Goal: Information Seeking & Learning: Check status

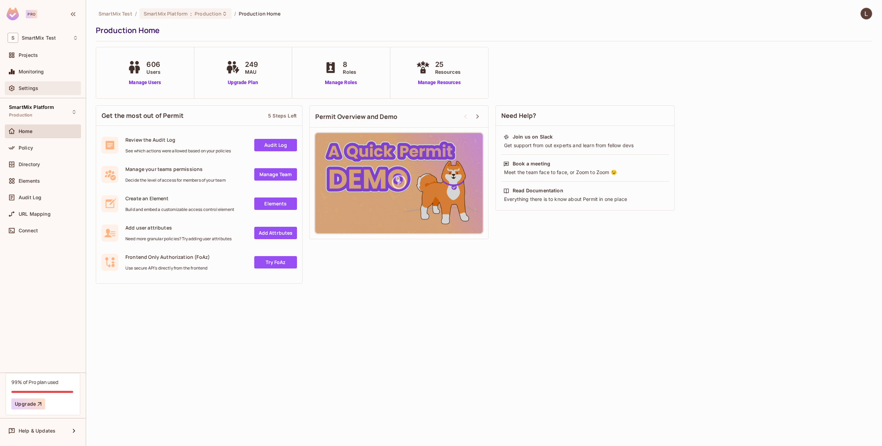
click at [40, 92] on div "Settings" at bounding box center [43, 88] width 71 height 8
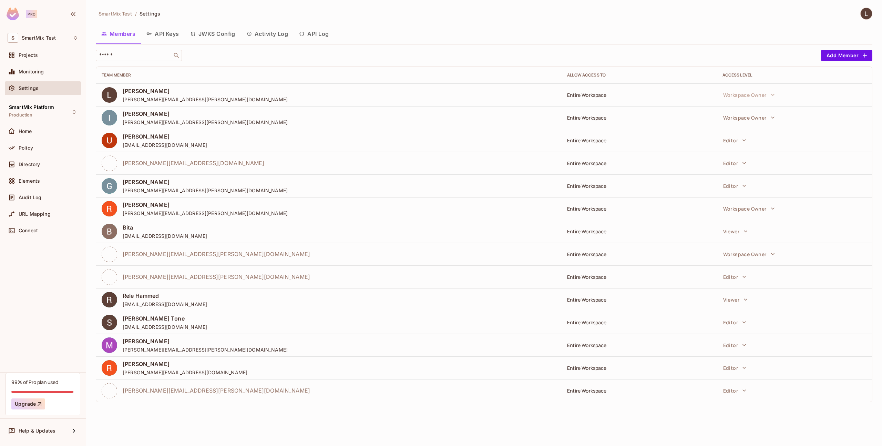
click at [173, 30] on button "API Keys" at bounding box center [163, 33] width 44 height 17
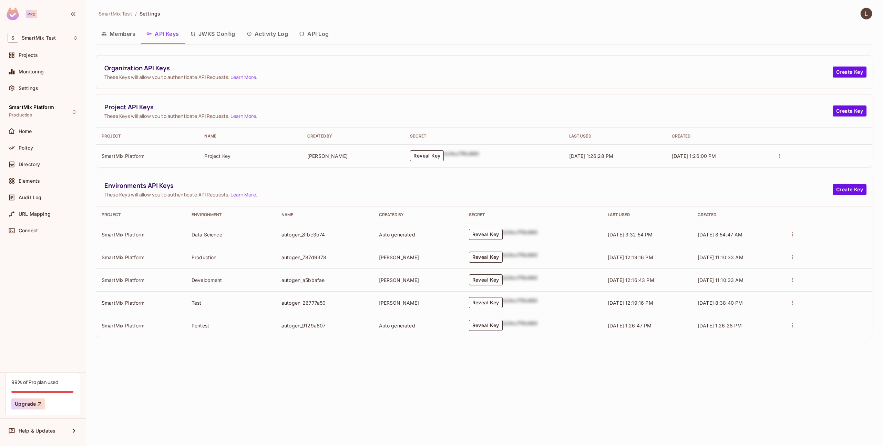
click at [493, 282] on button "Reveal Key" at bounding box center [486, 279] width 34 height 11
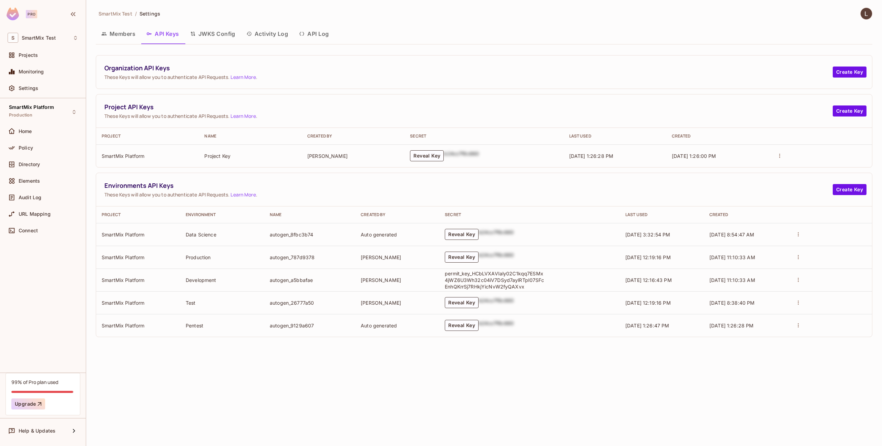
click at [316, 33] on button "API Log" at bounding box center [313, 33] width 41 height 17
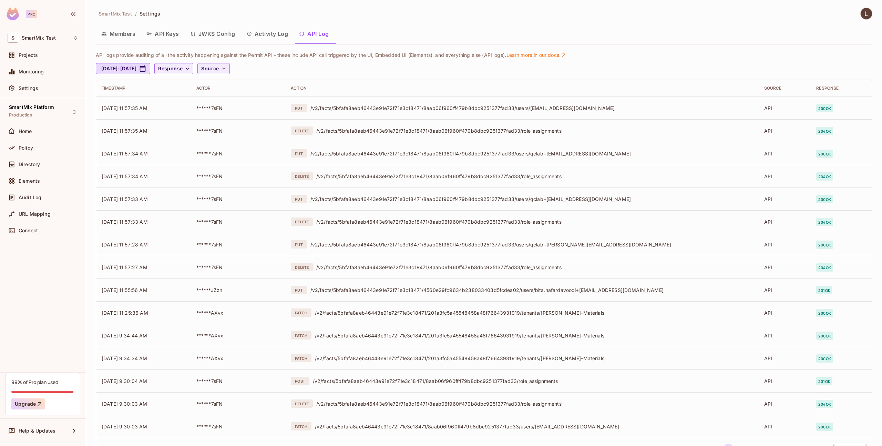
click at [271, 34] on button "Activity Log" at bounding box center [267, 33] width 53 height 17
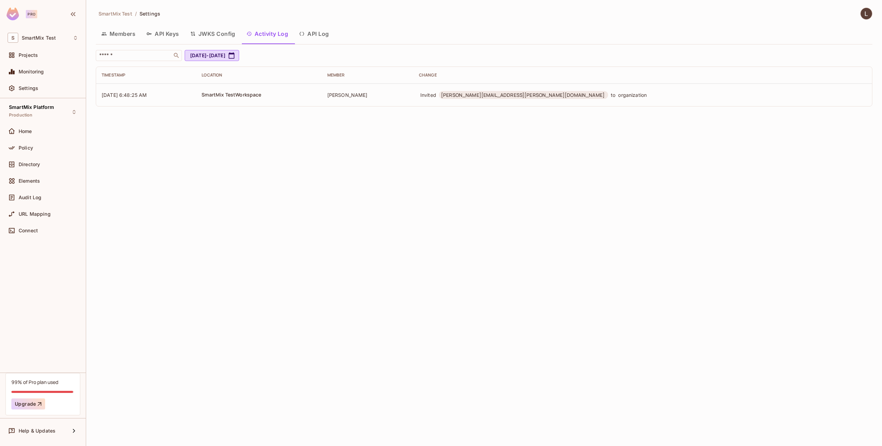
click at [303, 37] on button "API Log" at bounding box center [313, 33] width 41 height 17
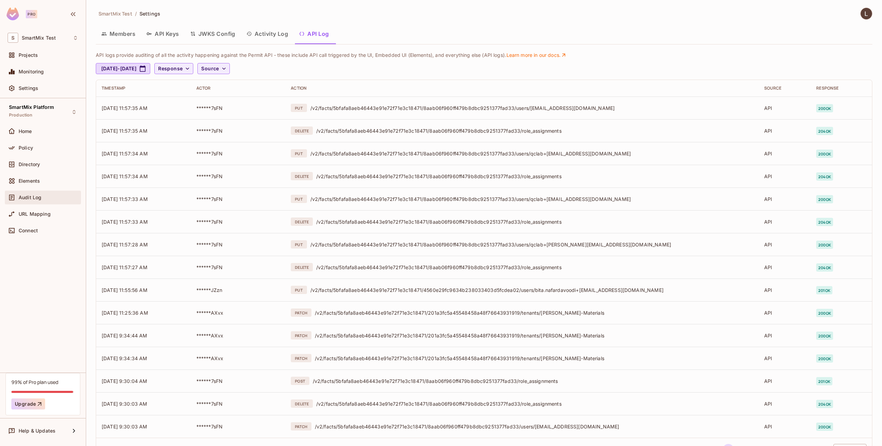
click at [46, 191] on div "Audit Log" at bounding box center [43, 197] width 76 height 14
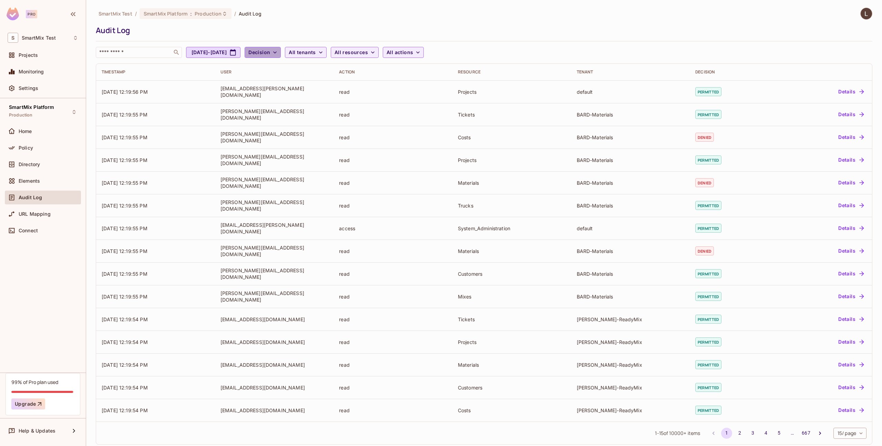
click at [278, 54] on icon "button" at bounding box center [274, 52] width 7 height 7
click at [304, 54] on div at bounding box center [441, 223] width 882 height 446
click at [278, 54] on icon "button" at bounding box center [274, 52] width 7 height 7
click at [290, 81] on span "Denied" at bounding box center [293, 83] width 23 height 7
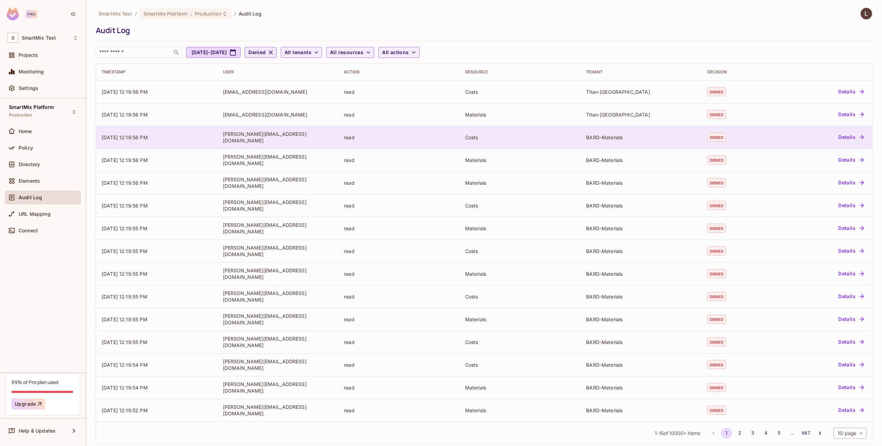
scroll to position [8, 0]
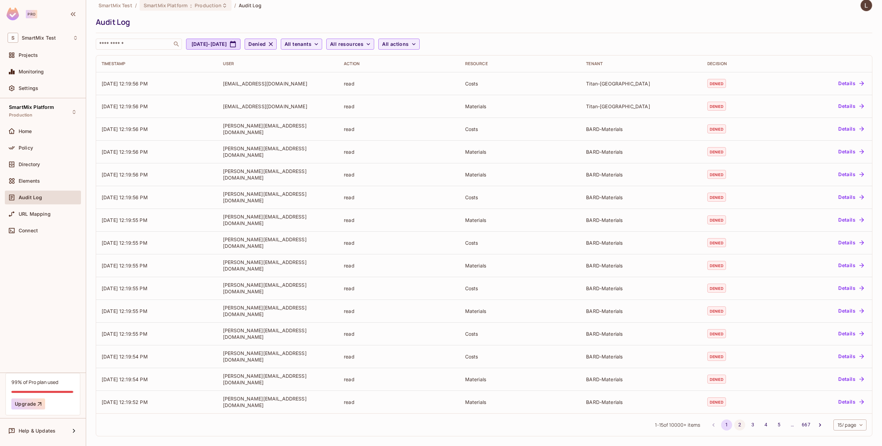
click at [734, 426] on button "2" at bounding box center [739, 424] width 11 height 11
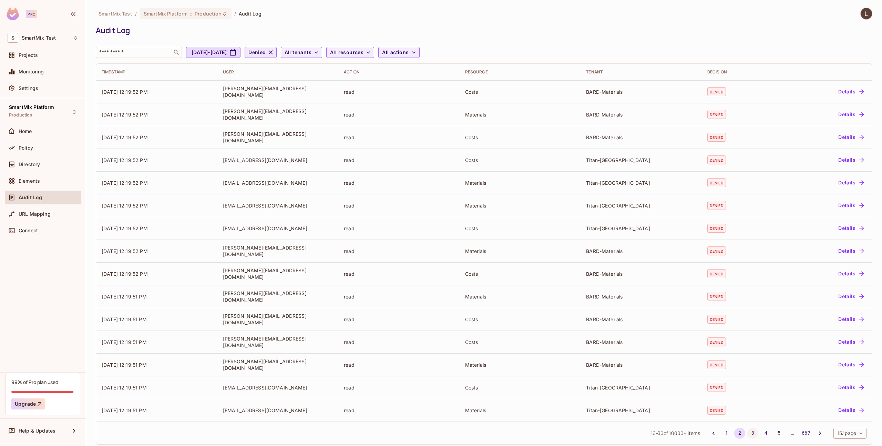
click at [747, 430] on button "3" at bounding box center [752, 432] width 11 height 11
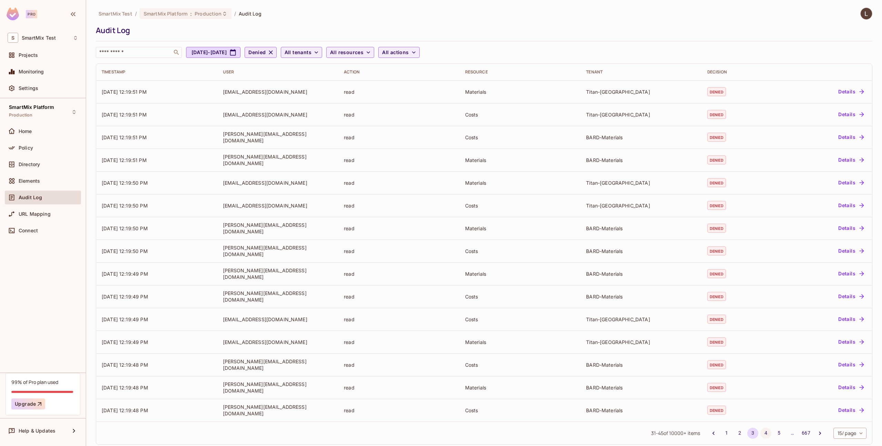
click at [760, 431] on button "4" at bounding box center [765, 432] width 11 height 11
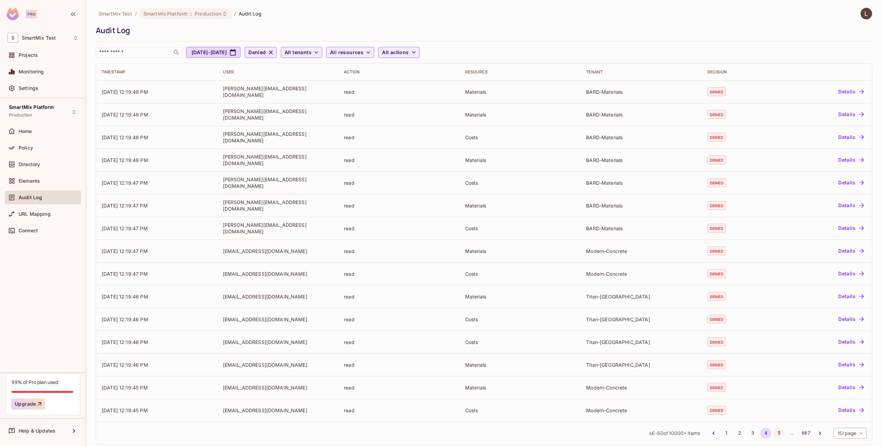
click at [773, 431] on button "5" at bounding box center [778, 432] width 11 height 11
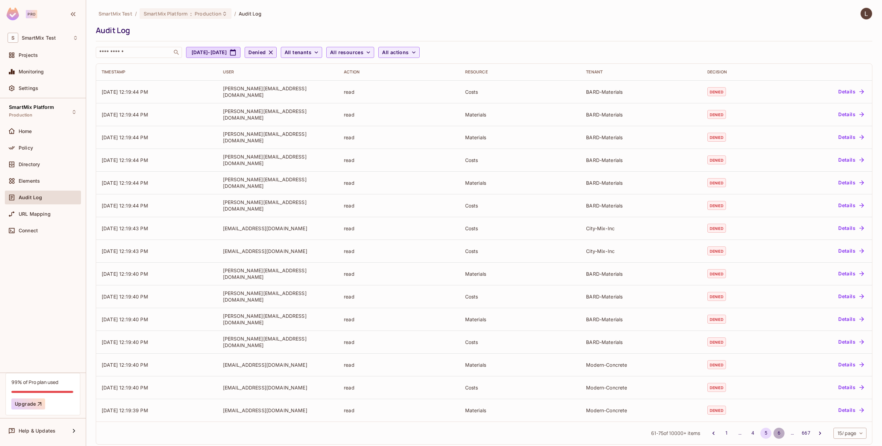
click at [774, 432] on button "6" at bounding box center [778, 432] width 11 height 11
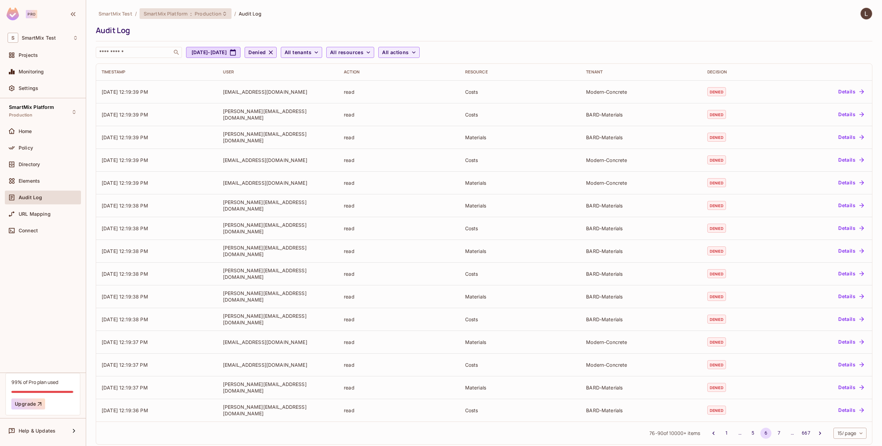
click at [204, 18] on div "SmartMix Platform : Production" at bounding box center [185, 13] width 92 height 11
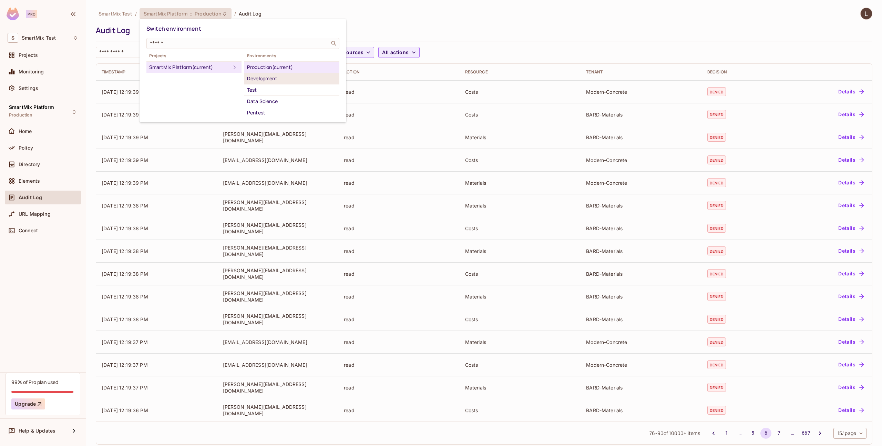
click at [281, 80] on div "Development" at bounding box center [292, 78] width 90 height 8
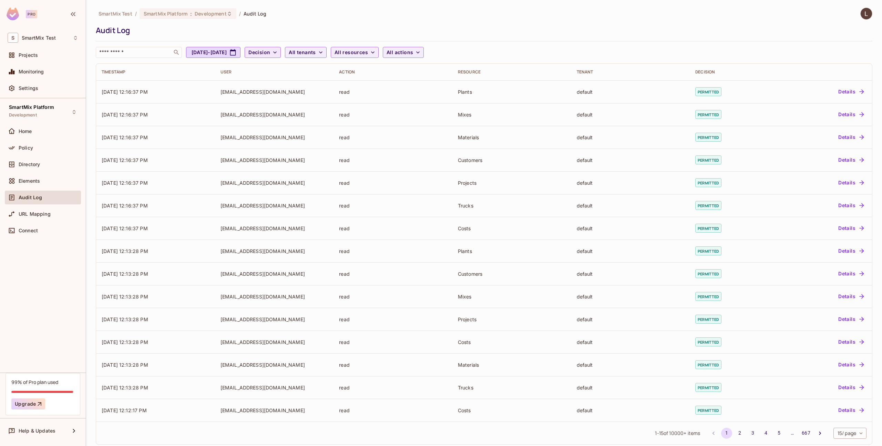
click at [278, 54] on icon "button" at bounding box center [274, 52] width 7 height 7
click at [298, 82] on span "Denied" at bounding box center [293, 83] width 23 height 7
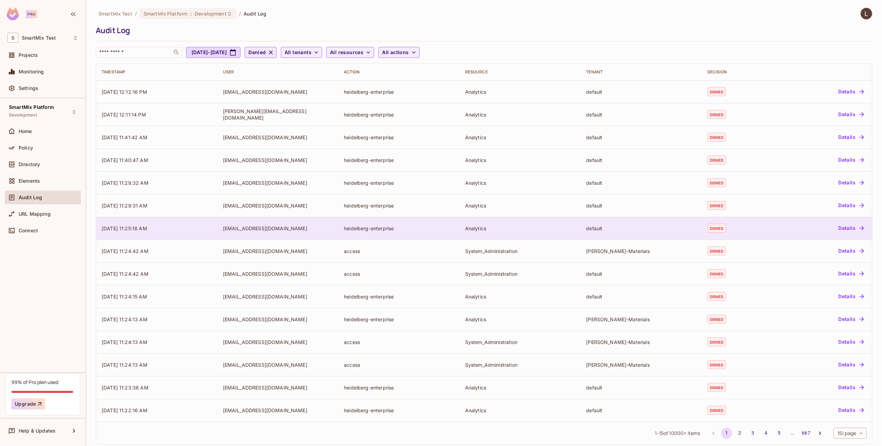
scroll to position [8, 0]
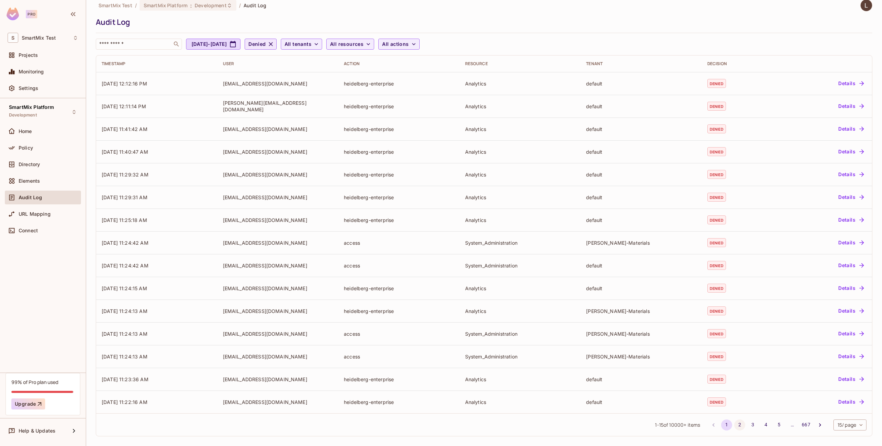
click at [736, 424] on button "2" at bounding box center [739, 424] width 11 height 11
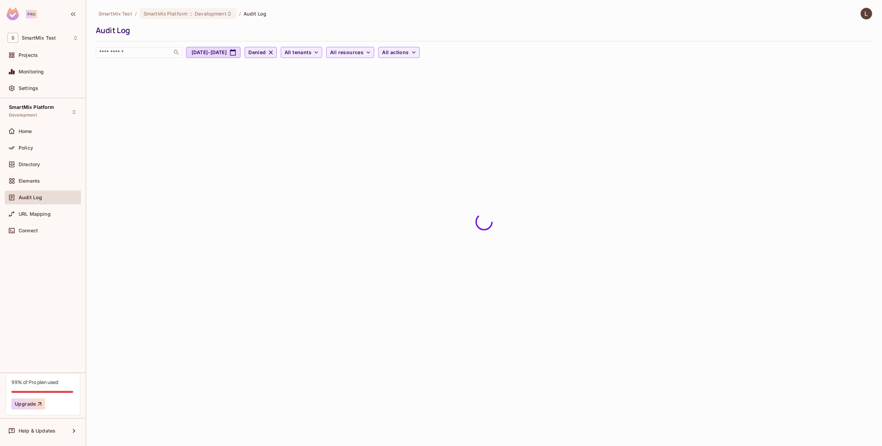
scroll to position [0, 0]
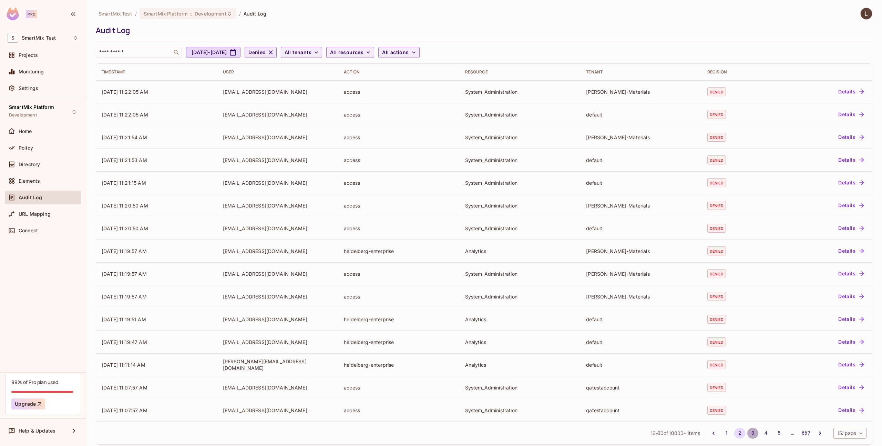
click at [748, 431] on button "3" at bounding box center [752, 432] width 11 height 11
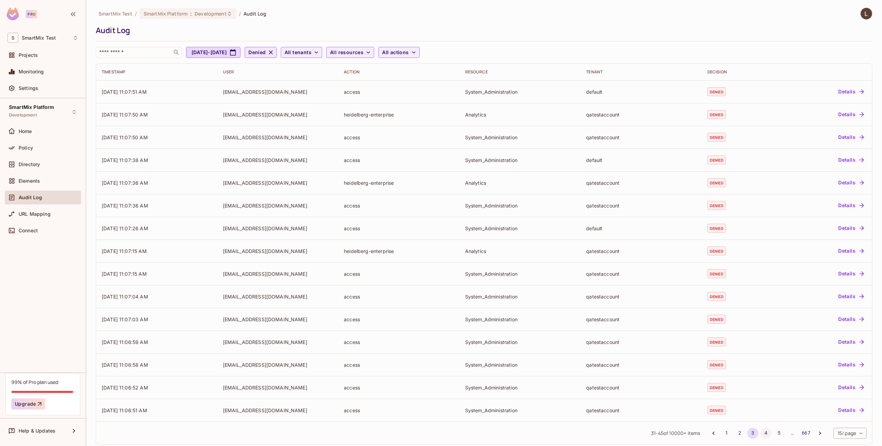
click at [764, 433] on button "4" at bounding box center [765, 432] width 11 height 11
click at [773, 430] on button "5" at bounding box center [778, 432] width 11 height 11
click at [721, 432] on button "1" at bounding box center [726, 432] width 11 height 11
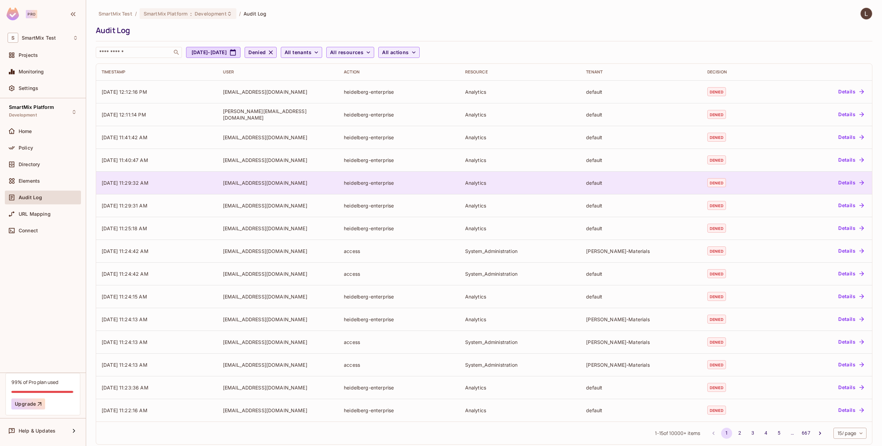
scroll to position [8, 0]
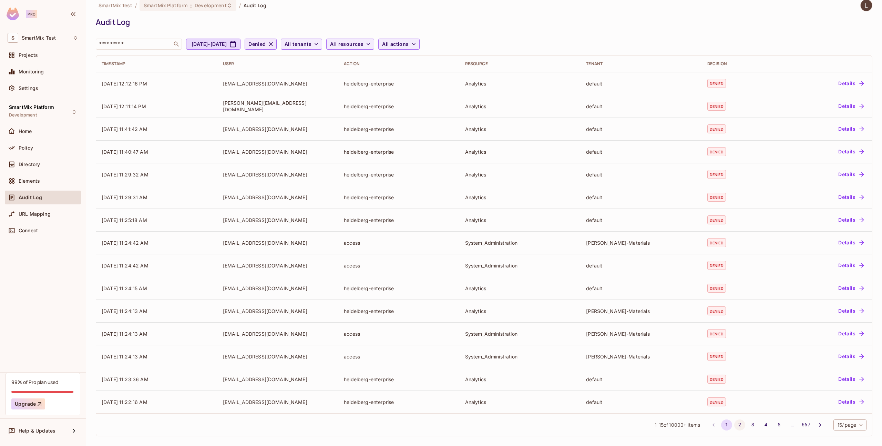
click at [734, 425] on button "2" at bounding box center [739, 424] width 11 height 11
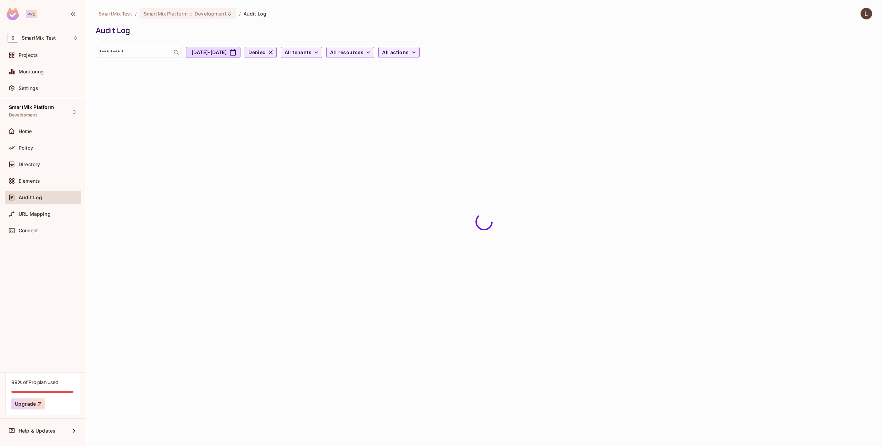
scroll to position [0, 0]
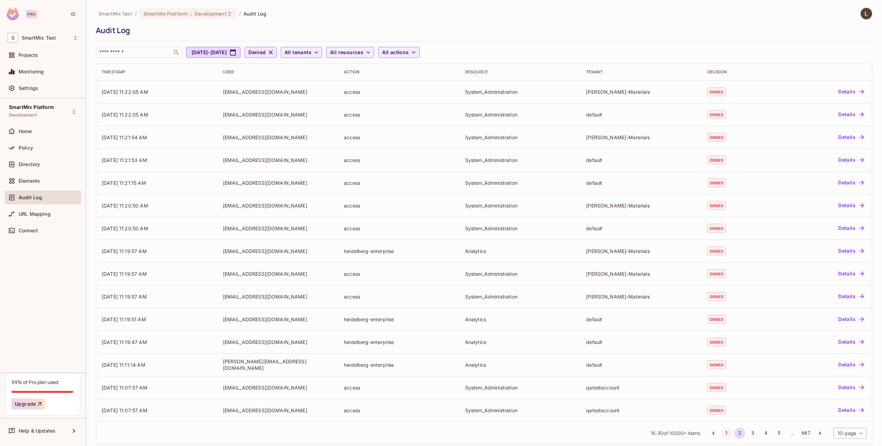
click at [721, 434] on button "1" at bounding box center [726, 432] width 11 height 11
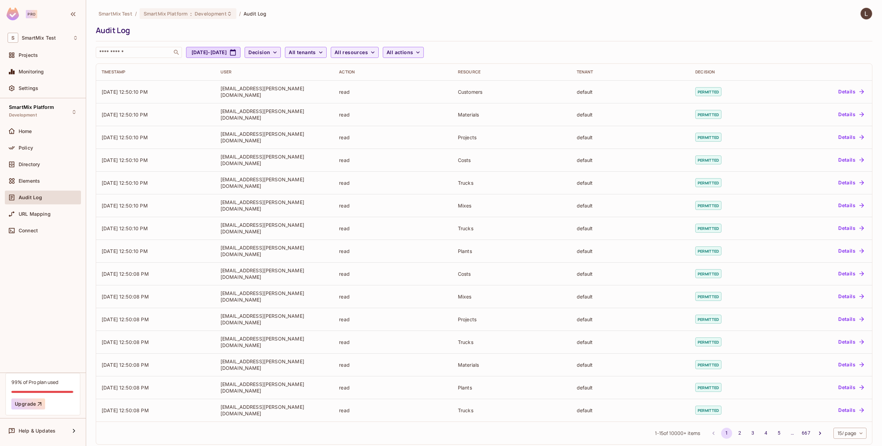
click at [270, 50] on span "Decision" at bounding box center [259, 52] width 22 height 9
click at [341, 56] on div at bounding box center [441, 223] width 882 height 446
click at [315, 55] on span "All tenants" at bounding box center [302, 52] width 27 height 9
click at [353, 73] on input "text" at bounding box center [373, 70] width 102 height 14
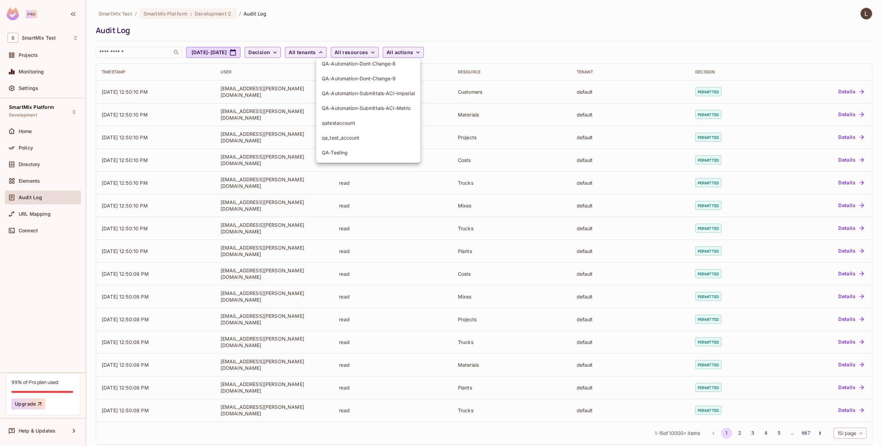
type input "**"
click at [345, 125] on span "qatestaccount" at bounding box center [368, 122] width 93 height 7
click at [324, 51] on icon "button" at bounding box center [320, 52] width 7 height 7
click at [359, 73] on input "text" at bounding box center [373, 70] width 102 height 14
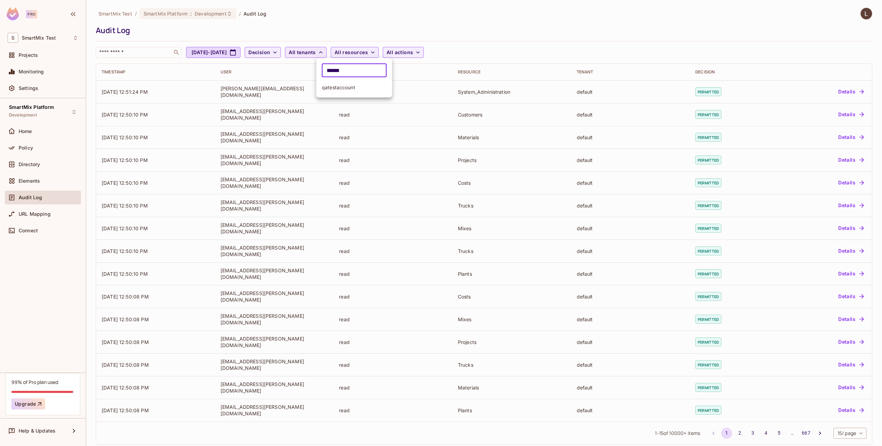
type input "******"
click at [347, 87] on span "qatestaccount" at bounding box center [354, 87] width 65 height 7
